Goal: Communication & Community: Answer question/provide support

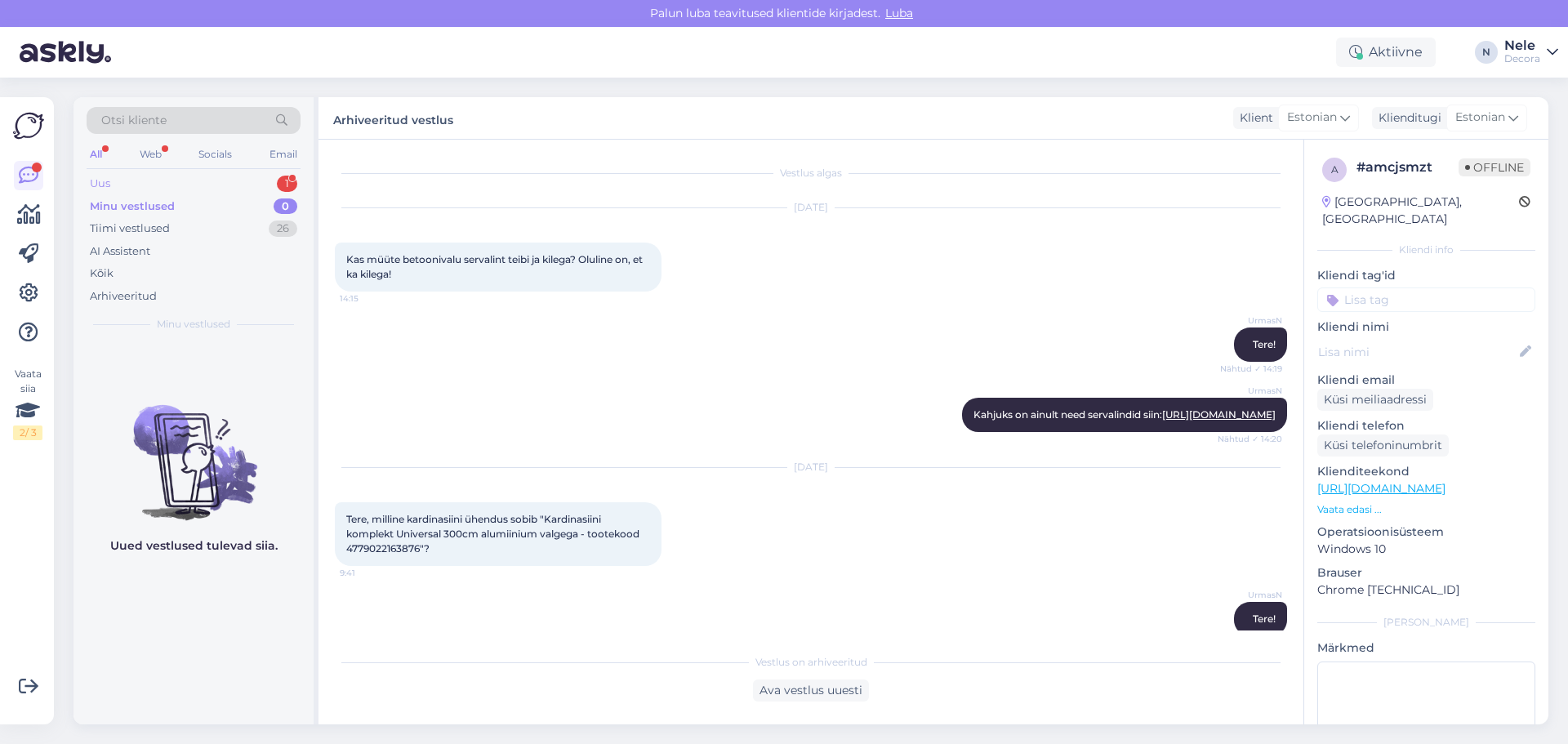
scroll to position [676, 0]
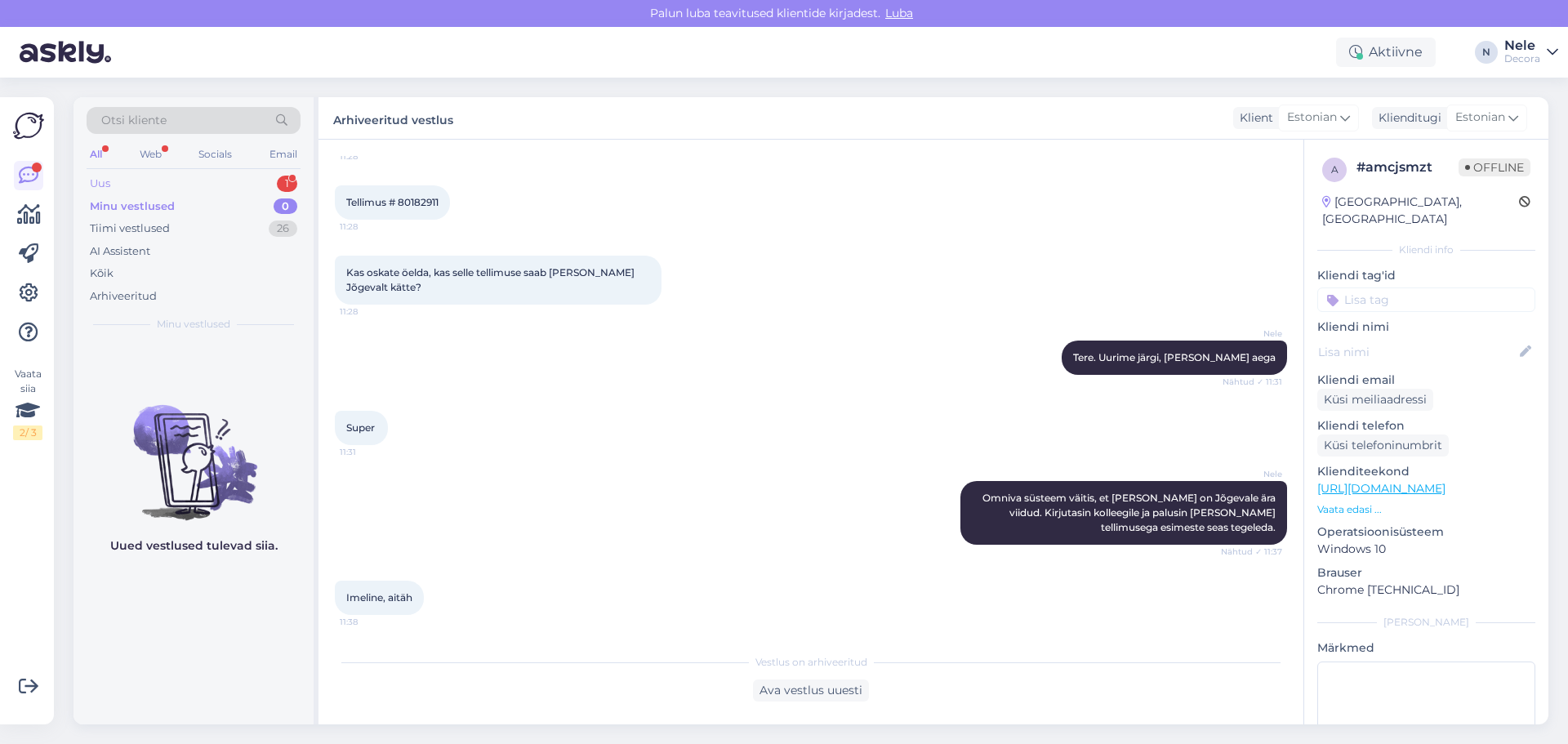
click at [172, 177] on div "Uus 1" at bounding box center [193, 184] width 214 height 23
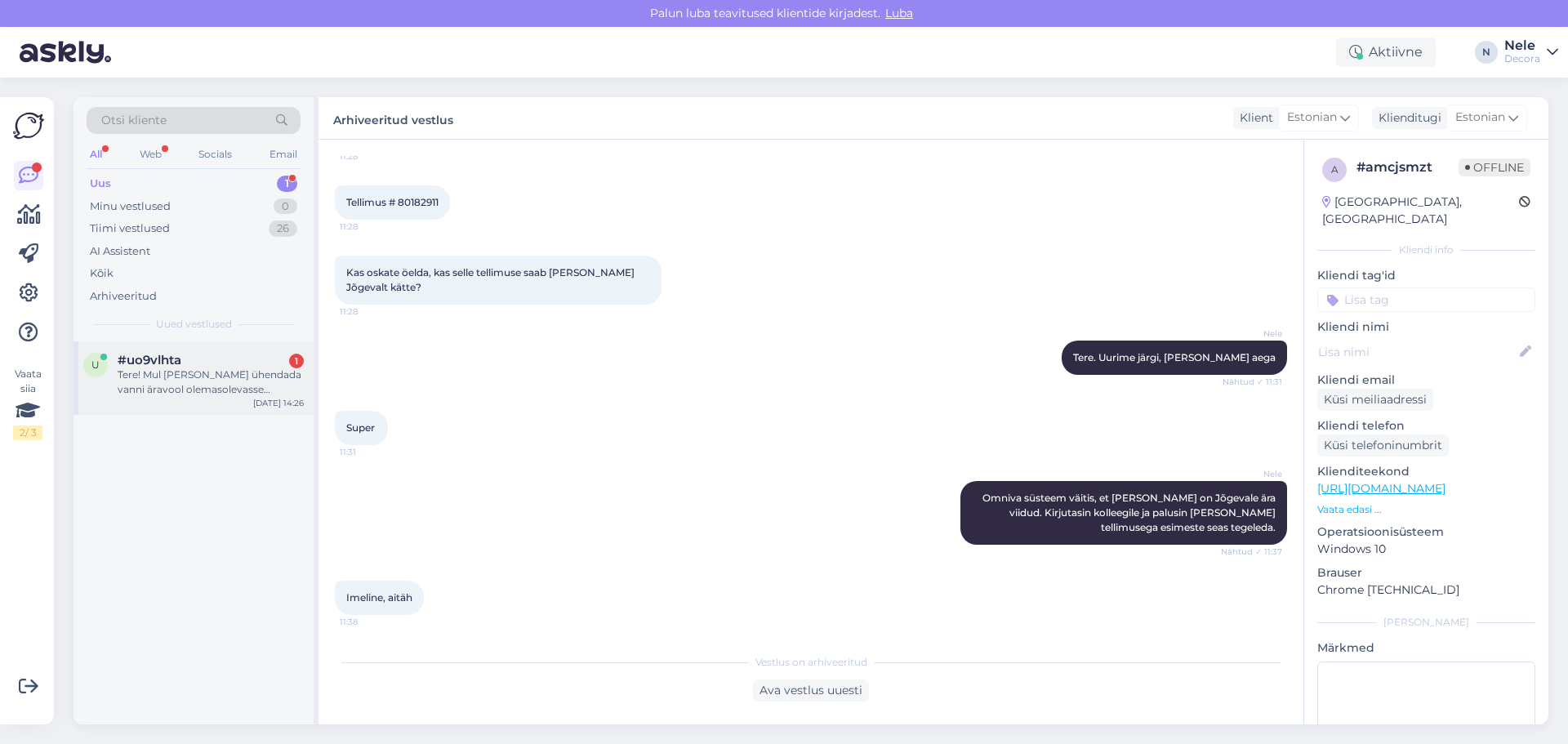
click at [173, 382] on div "Tere! Mul [PERSON_NAME] ühendada vanni äravool olemasolevasse dušinurga põranda…" at bounding box center [210, 383] width 186 height 30
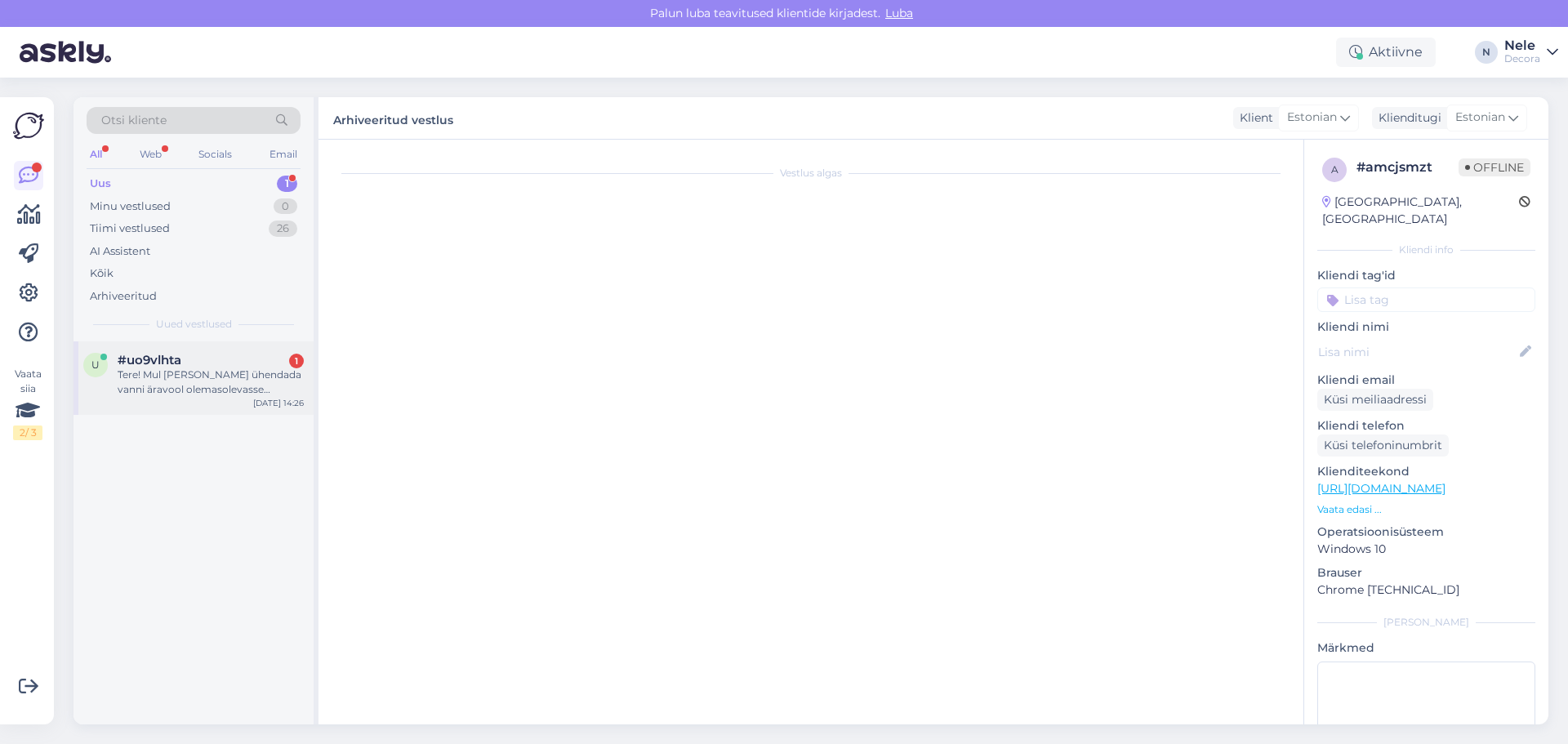
scroll to position [0, 0]
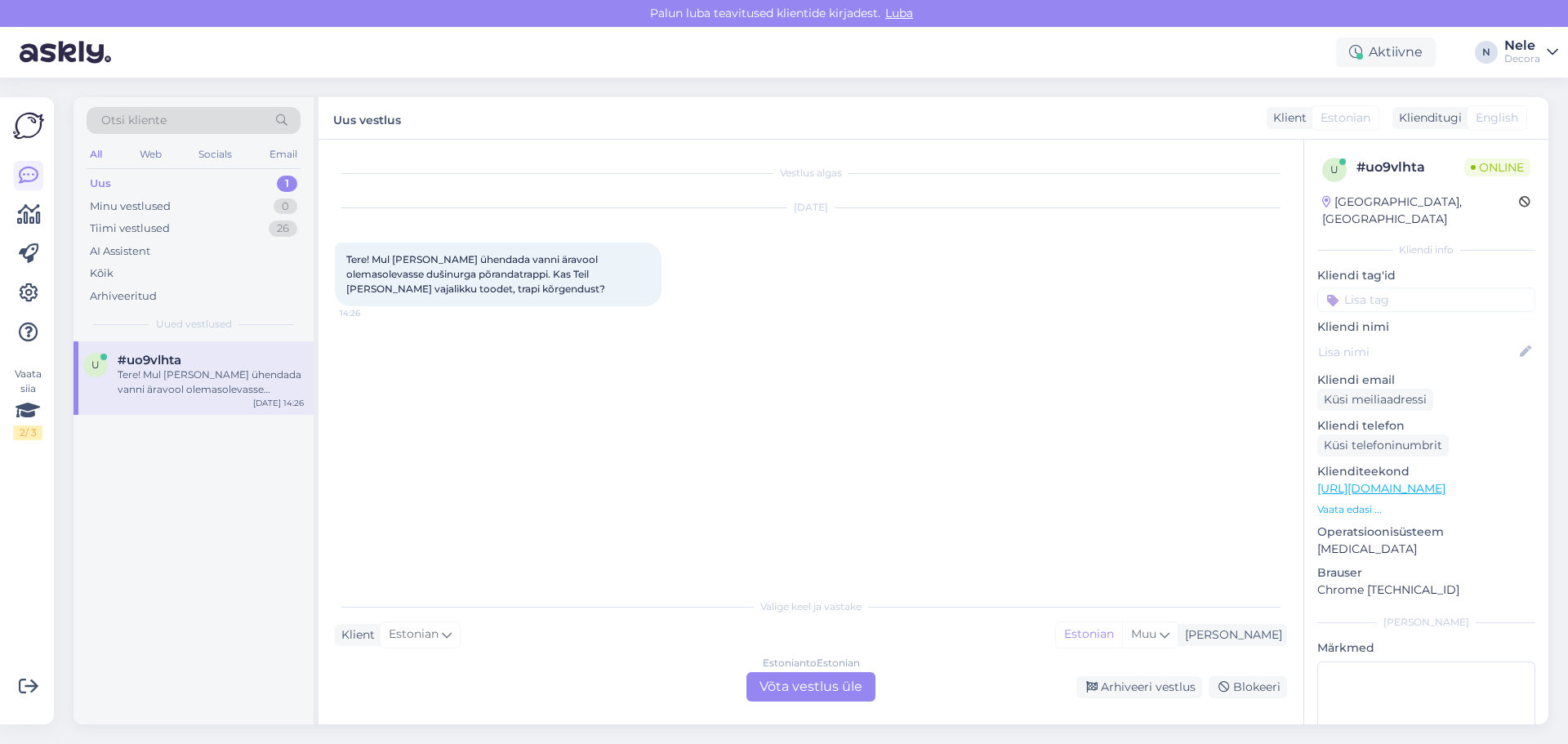
click at [805, 681] on div "Estonian to Estonian Võta vestlus üle" at bounding box center [810, 688] width 129 height 30
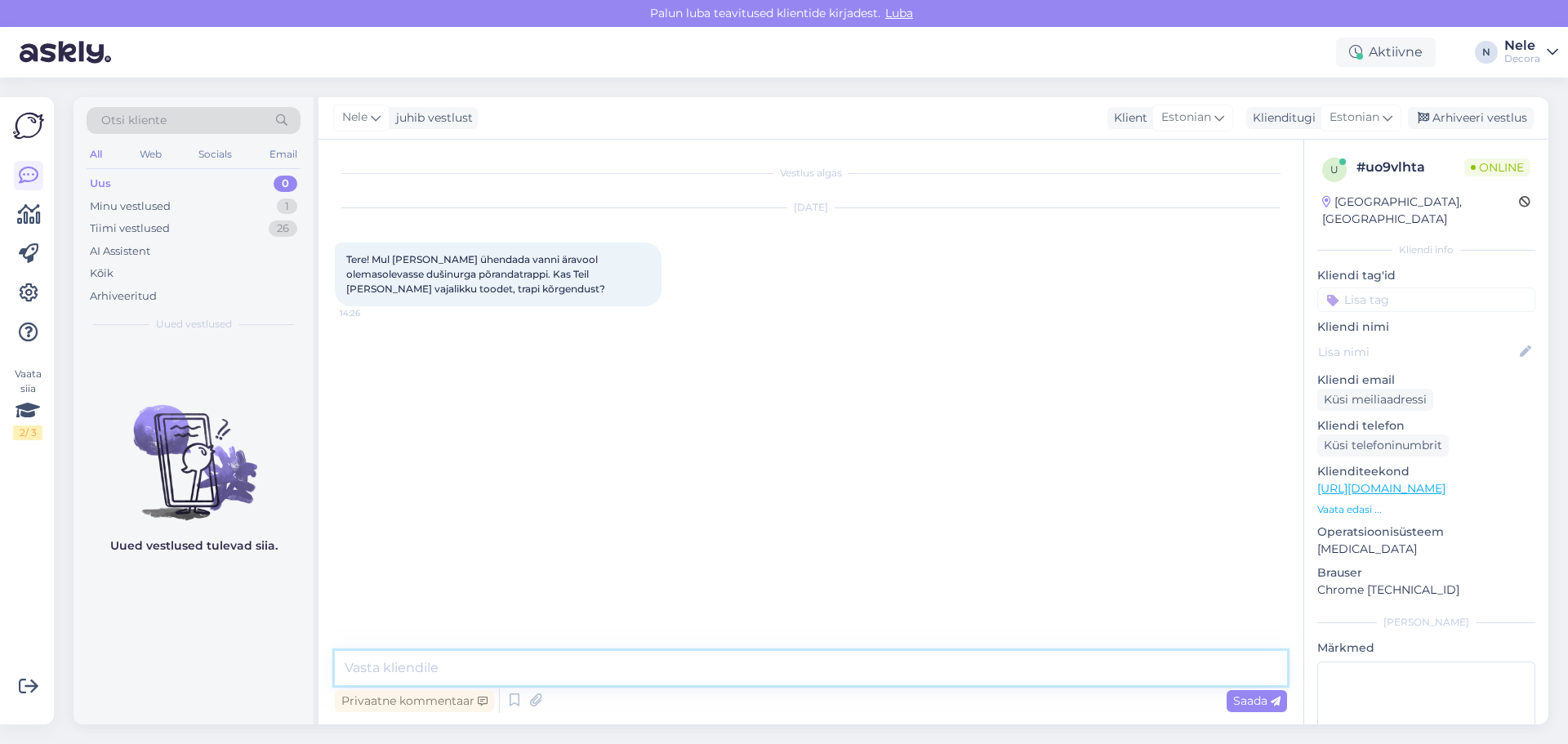
click at [391, 675] on textarea at bounding box center [810, 669] width 953 height 35
paste textarea "523 8424"
type textarea "Tere. Selleks on vaja palju lisainfot teada seega palun suhelge otse san. teh o…"
click at [1241, 707] on span "Saada" at bounding box center [1257, 701] width 47 height 15
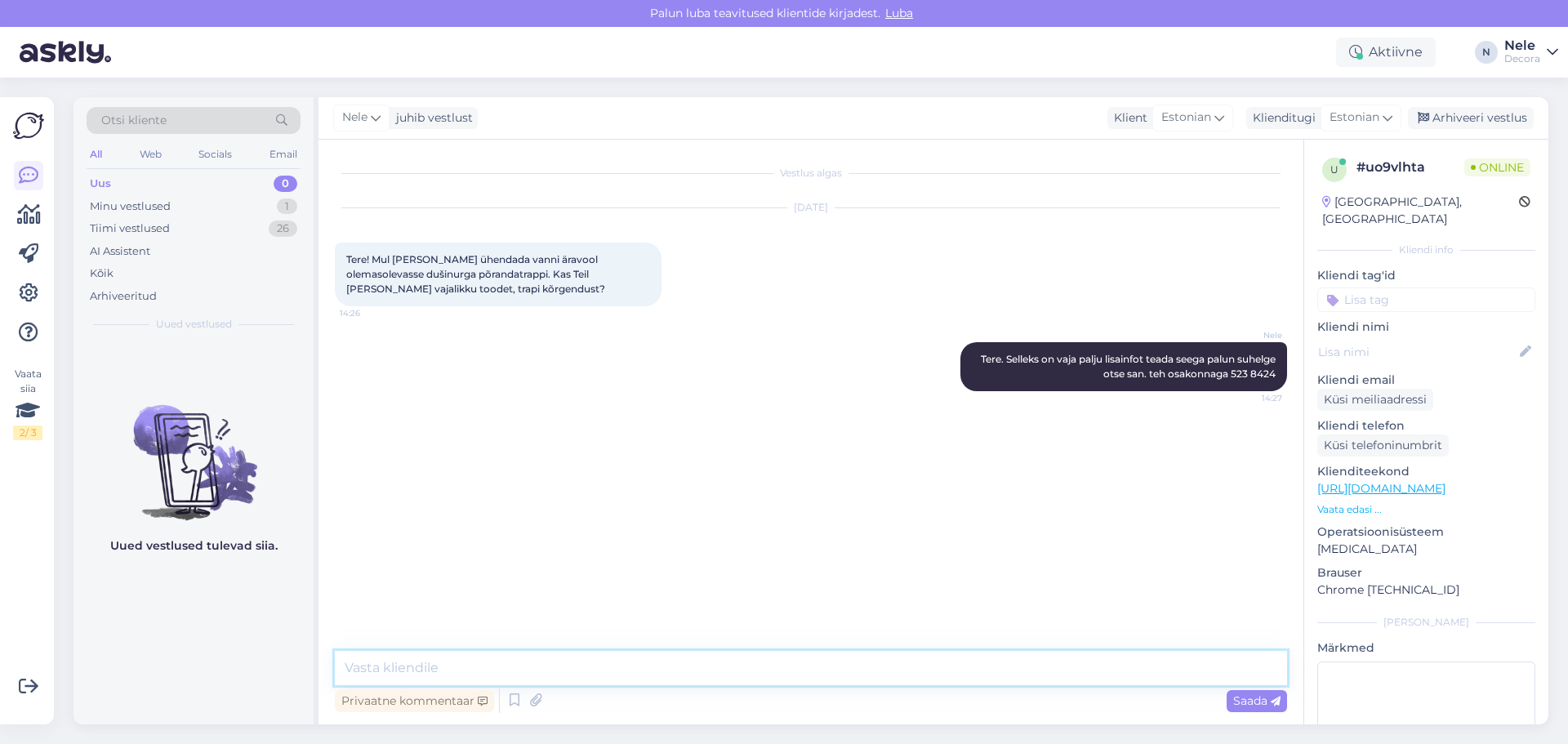
click at [425, 665] on textarea at bounding box center [810, 669] width 953 height 35
click at [1479, 112] on div "Arhiveeri vestlus" at bounding box center [1471, 117] width 126 height 22
